Goal: Information Seeking & Learning: Learn about a topic

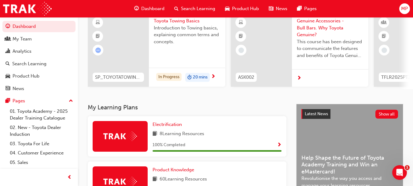
scroll to position [61, 0]
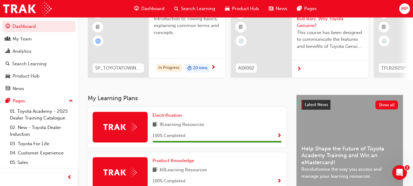
click at [214, 68] on span "next-icon" at bounding box center [213, 68] width 5 height 6
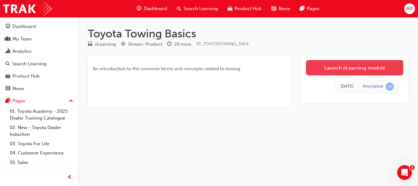
click at [328, 66] on link "Launch eLearning module" at bounding box center [354, 67] width 97 height 15
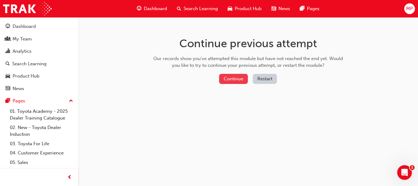
click at [239, 79] on button "Continue" at bounding box center [233, 79] width 29 height 10
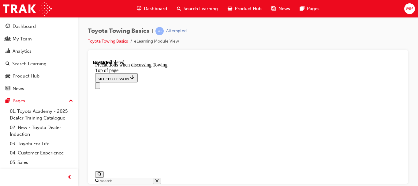
scroll to position [386, 0]
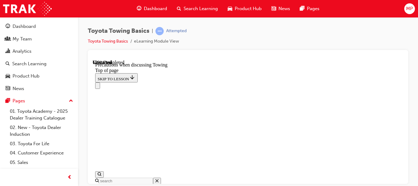
scroll to position [478, 0]
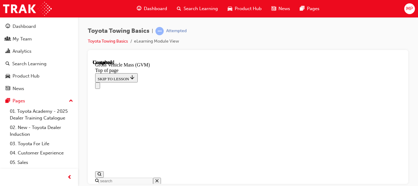
scroll to position [246, 0]
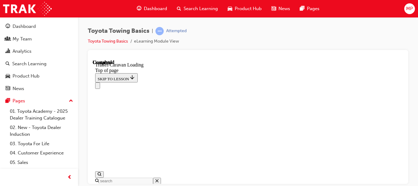
scroll to position [1080, 0]
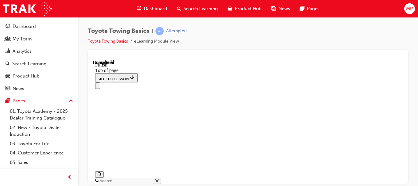
scroll to position [0, 0]
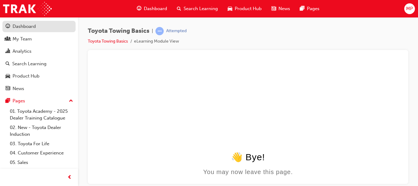
click at [38, 24] on div "Dashboard" at bounding box center [39, 27] width 67 height 8
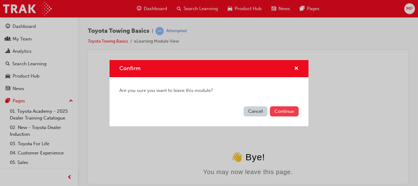
click at [278, 111] on button "Continue" at bounding box center [284, 111] width 29 height 10
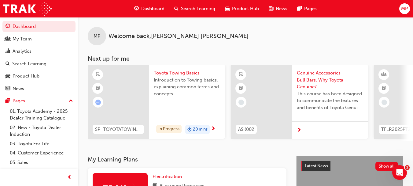
click at [218, 129] on div "In Progress 20 mins" at bounding box center [187, 129] width 76 height 19
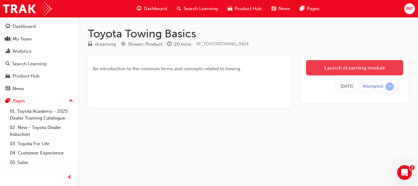
click at [354, 71] on link "Launch eLearning module" at bounding box center [354, 67] width 97 height 15
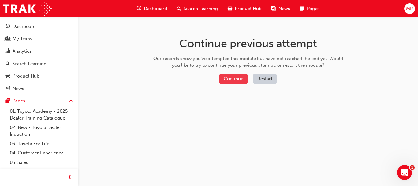
click at [235, 77] on button "Continue" at bounding box center [233, 79] width 29 height 10
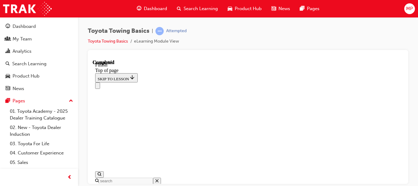
scroll to position [106, 0]
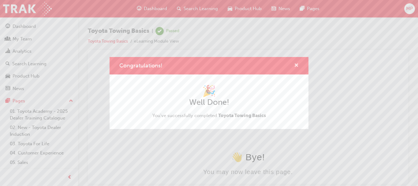
click at [296, 66] on span "cross-icon" at bounding box center [296, 66] width 5 height 6
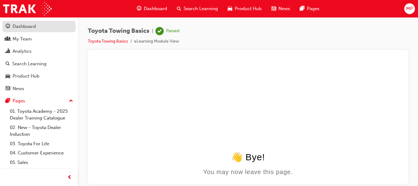
click at [25, 28] on div "Dashboard" at bounding box center [24, 26] width 23 height 7
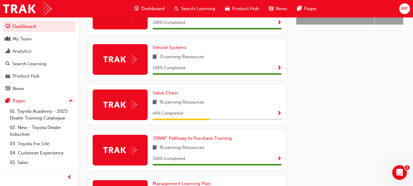
scroll to position [326, 0]
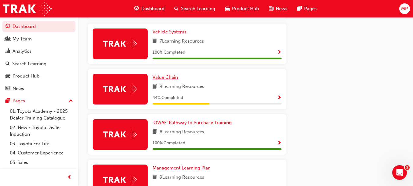
click at [166, 80] on span "Value Chain" at bounding box center [165, 77] width 25 height 6
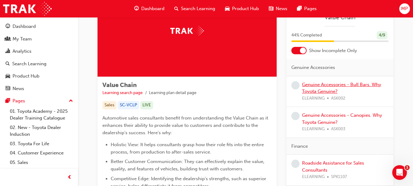
scroll to position [61, 0]
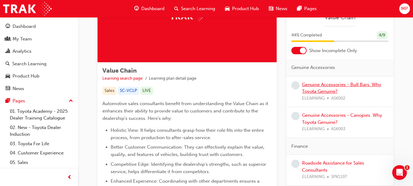
click at [324, 90] on link "Genuine Accessories - Bull Bars. Why Toyota Genuine?" at bounding box center [341, 88] width 79 height 13
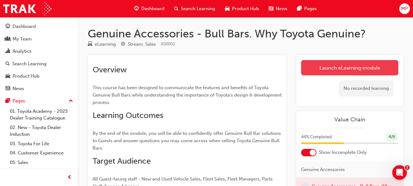
click at [357, 69] on link "Launch eLearning module" at bounding box center [349, 67] width 97 height 15
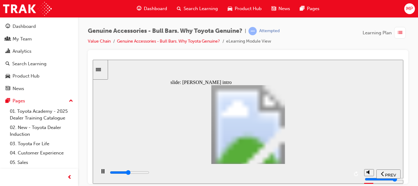
type input "8500"
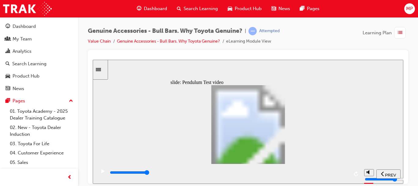
type input "102"
type input "5100"
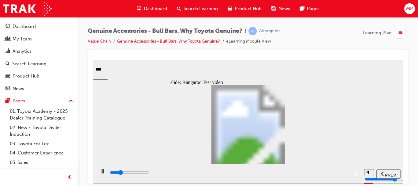
type input "0"
type input "5100"
type input "0"
type input "5200"
type input "0"
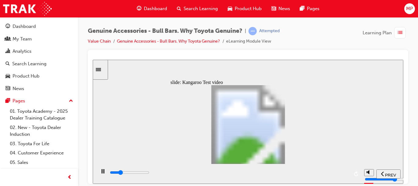
type input "5200"
type input "0"
type input "5200"
type input "0"
type input "5200"
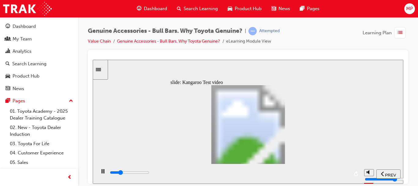
type input "0"
type input "5200"
type input "0"
type input "5200"
type input "0"
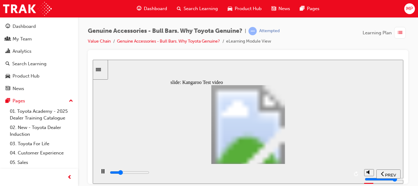
type input "5200"
type input "0"
type input "5300"
type input "0"
type input "5300"
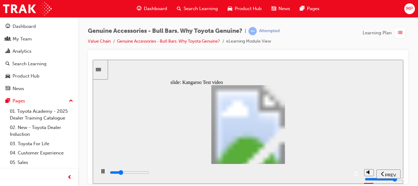
type input "0"
type input "5300"
type input "0"
type input "5300"
type input "0"
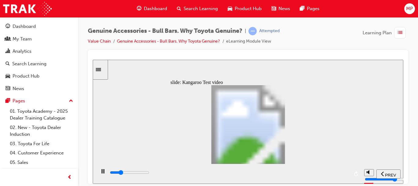
type input "5300"
type input "0"
type input "5300"
type input "0"
type input "5400"
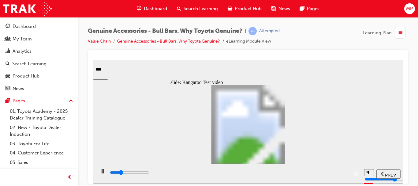
type input "0"
type input "5600"
type input "1"
type input "5900"
type input "1"
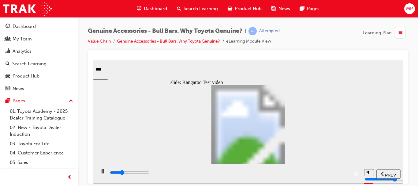
type input "6200"
type input "1"
type input "6500"
type input "2"
type input "6700"
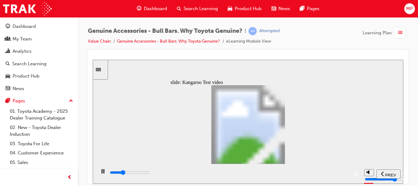
type input "2"
type input "7000"
type input "2"
type input "7300"
type input "2"
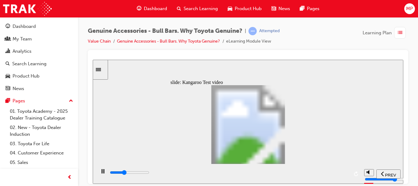
type input "7500"
type input "3"
type input "7800"
type input "3"
type input "8000"
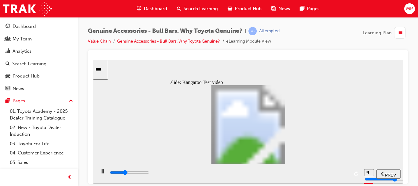
type input "3"
type input "8300"
type input "3"
type input "8600"
type input "4"
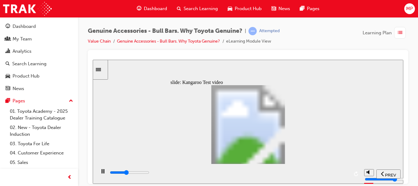
type input "8800"
type input "4"
type input "9100"
type input "4"
type input "9400"
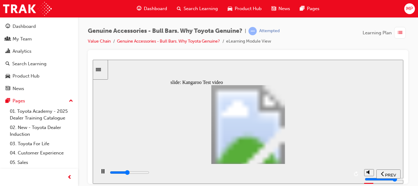
type input "4"
type input "9600"
type input "5"
type input "9900"
type input "5"
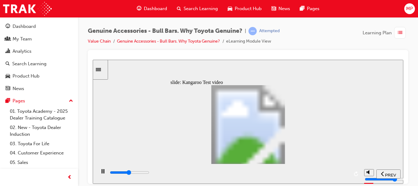
type input "10200"
type input "5"
type input "10400"
type input "6"
type input "10700"
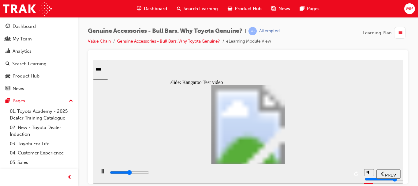
type input "6"
type input "11000"
type input "6"
type input "11200"
type input "6"
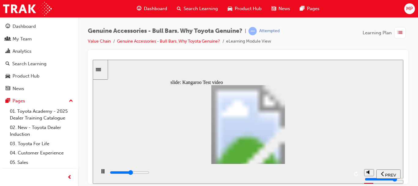
type input "11500"
type input "7"
type input "11800"
type input "7"
type input "12000"
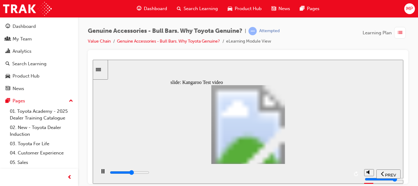
type input "7"
type input "12300"
type input "7"
type input "12600"
type input "8"
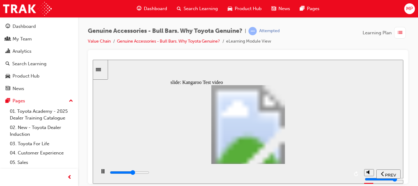
type input "12800"
type input "8"
type input "13100"
type input "8"
type input "13400"
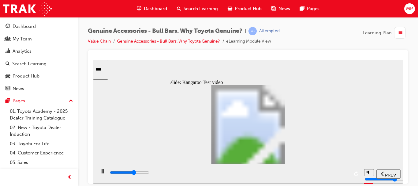
type input "8"
type input "13600"
type input "9"
type input "13900"
type input "9"
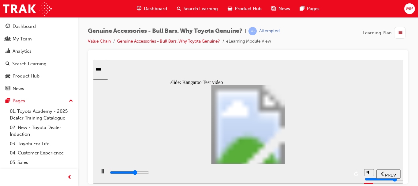
type input "14200"
type input "9"
type input "14400"
type input "10"
type input "14700"
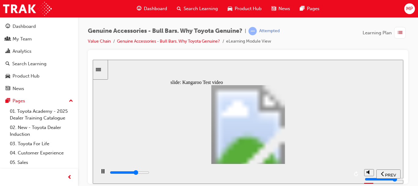
type input "10"
type input "15000"
type input "10"
type input "15200"
type input "10"
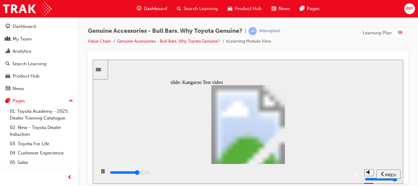
type input "15500"
type input "11"
type input "15800"
type input "11"
type input "16000"
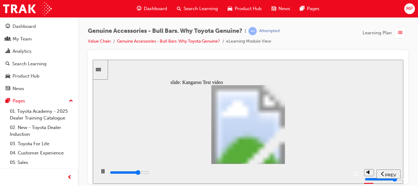
type input "11"
type input "16300"
type input "11"
type input "16600"
type input "12"
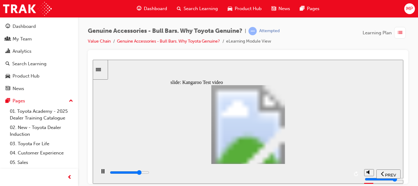
type input "16800"
type input "12"
type input "17100"
type input "12"
type input "17400"
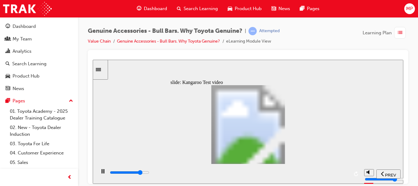
type input "12"
type input "17600"
type input "13"
type input "17900"
type input "13"
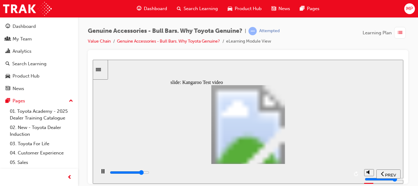
type input "18100"
type input "13"
type input "18400"
type input "14"
type input "18700"
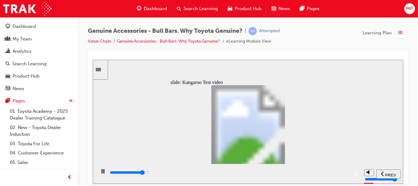
type input "14"
type input "18900"
type input "14"
type input "19200"
type input "14"
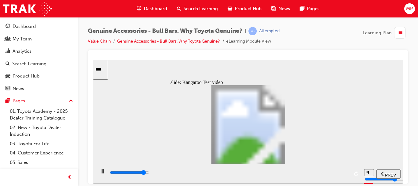
type input "19500"
type input "15"
type input "19700"
type input "15"
type input "20000"
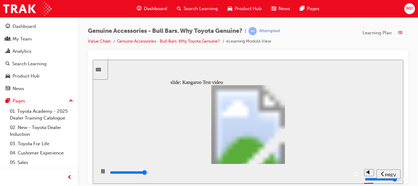
type input "15"
type input "20300"
type input "15"
type input "20500"
type input "16"
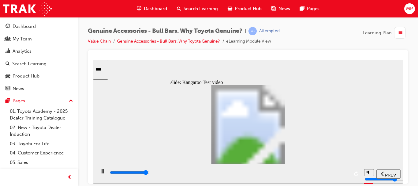
type input "20800"
type input "16"
type input "21100"
type input "16"
type input "21300"
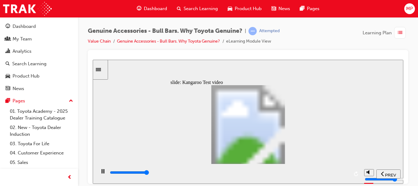
type input "16"
type input "21500"
type input "21"
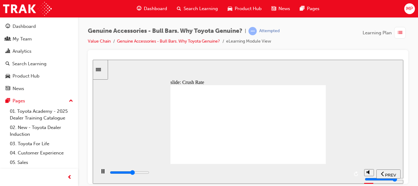
type input "22900"
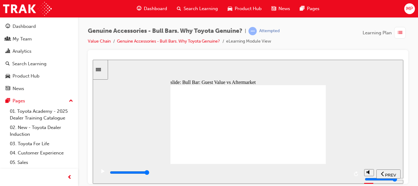
drag, startPoint x: 302, startPoint y: 83, endPoint x: 302, endPoint y: 87, distance: 4.0
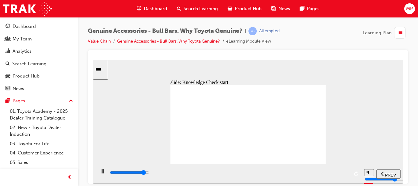
type input "8400"
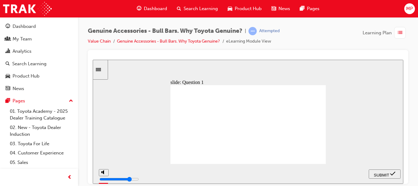
radio input "false"
radio input "true"
click at [384, 174] on span "SUBMIT" at bounding box center [381, 174] width 15 height 5
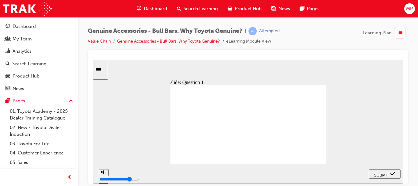
radio input "true"
click at [391, 173] on icon "submit" at bounding box center [392, 173] width 5 height 6
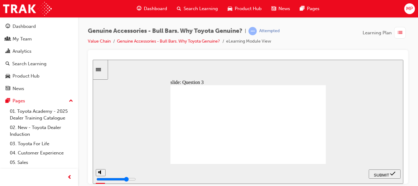
radio input "true"
click at [383, 172] on span "SUBMIT" at bounding box center [381, 174] width 15 height 5
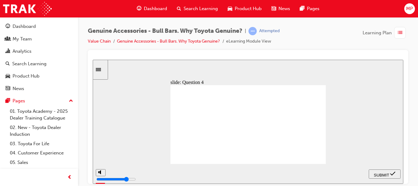
radio input "true"
click at [388, 170] on div "SUBMIT" at bounding box center [384, 173] width 27 height 6
radio input "true"
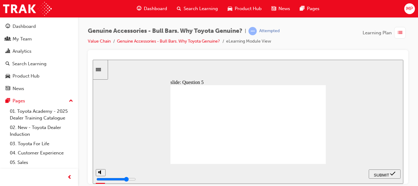
click at [377, 176] on div "SUBMIT" at bounding box center [384, 173] width 27 height 6
radio input "true"
click at [386, 174] on span "SUBMIT" at bounding box center [381, 174] width 15 height 5
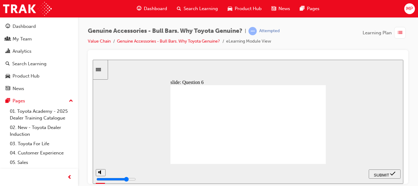
radio input "true"
click at [378, 170] on div "SUBMIT" at bounding box center [384, 173] width 27 height 6
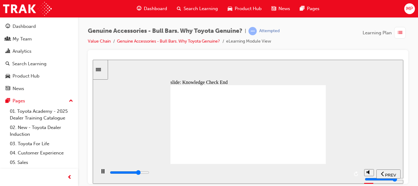
type input "23000"
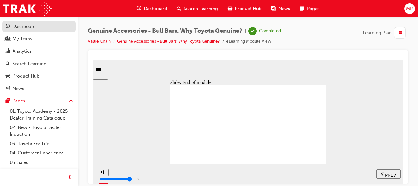
click at [24, 27] on div "Dashboard" at bounding box center [24, 26] width 23 height 7
